Goal: Information Seeking & Learning: Learn about a topic

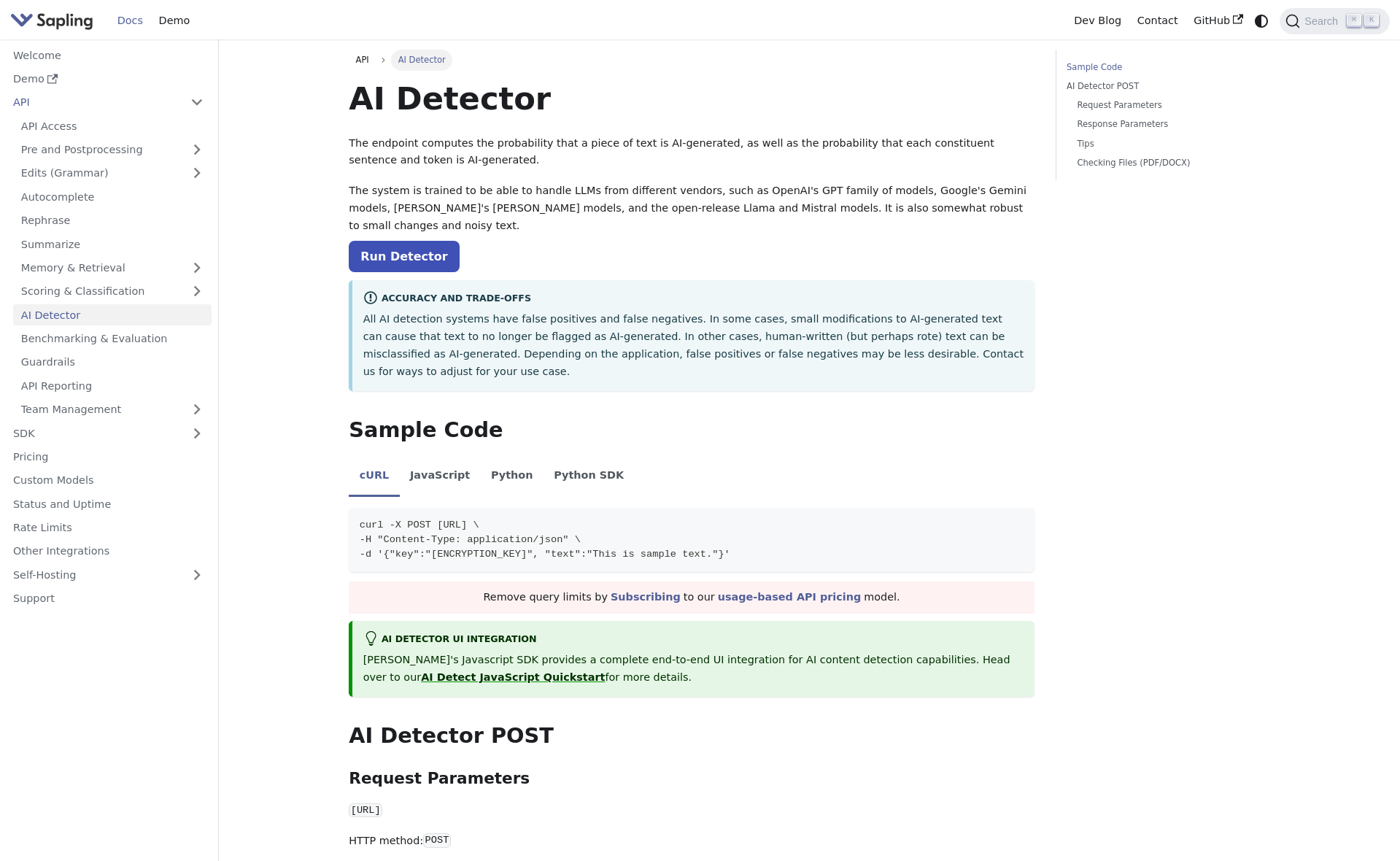
click at [40, 17] on img "Main" at bounding box center [52, 21] width 83 height 21
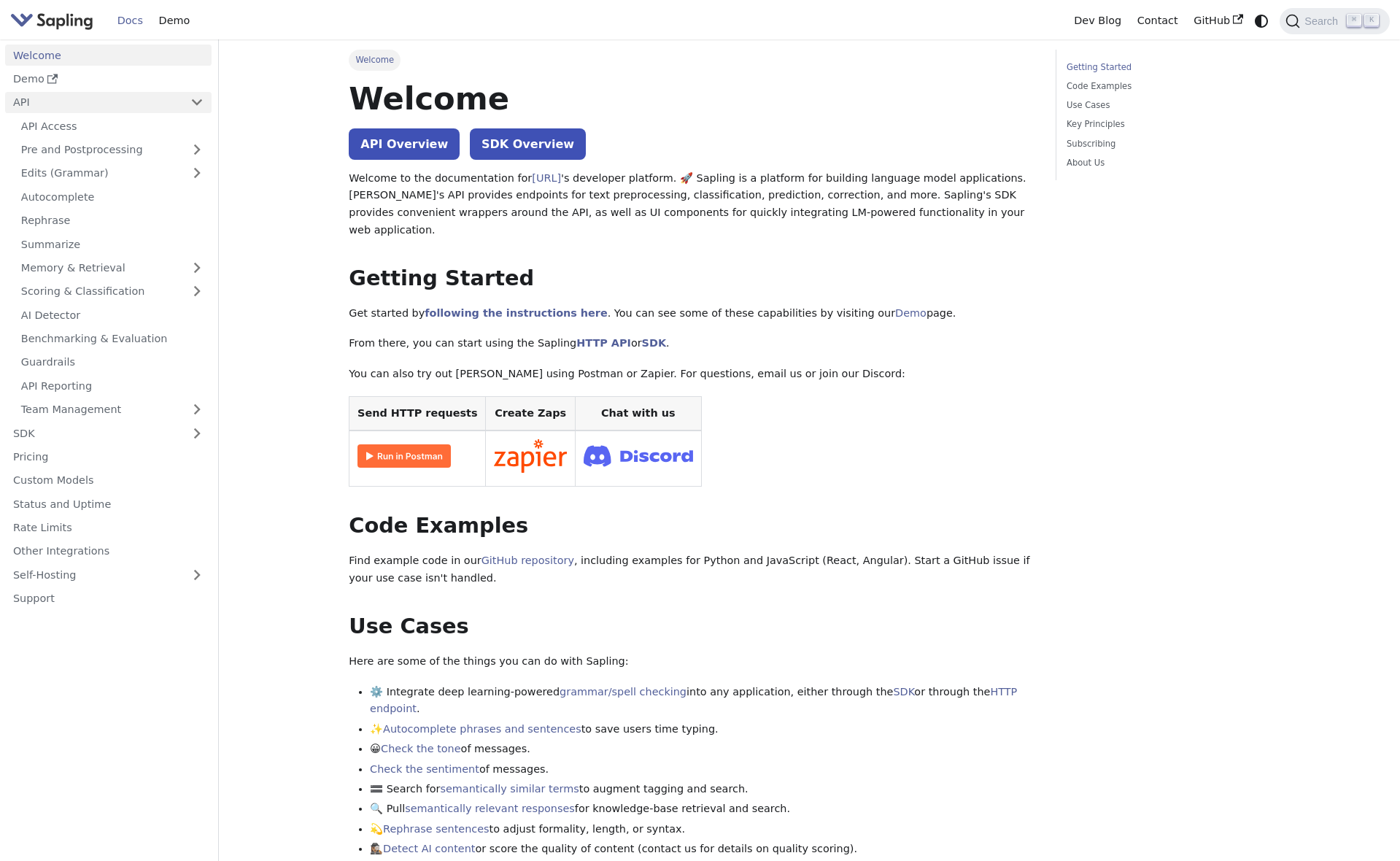
click at [96, 105] on link "API" at bounding box center [93, 103] width 177 height 21
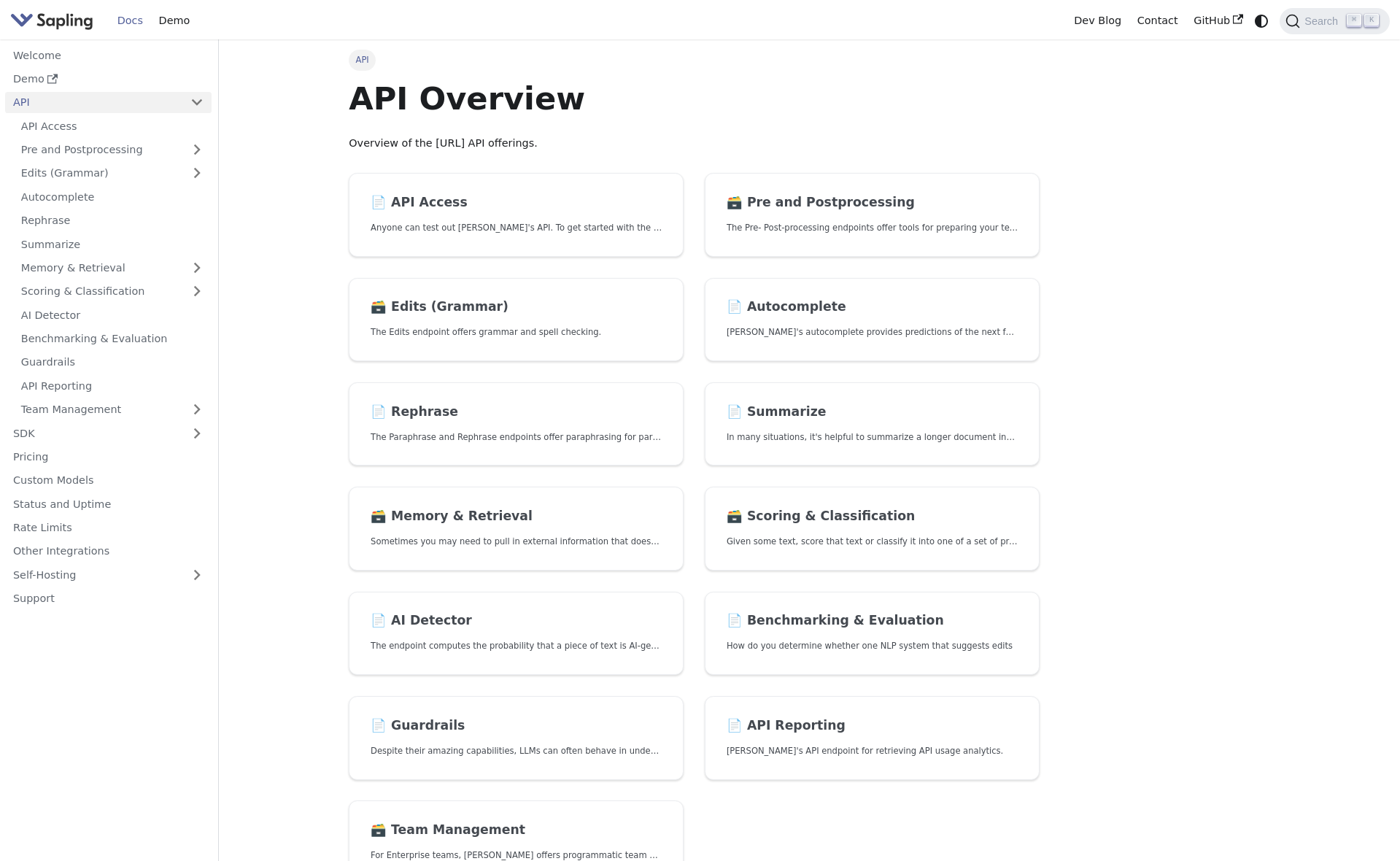
click at [54, 24] on img "Main" at bounding box center [52, 21] width 83 height 21
